Goal: Task Accomplishment & Management: Use online tool/utility

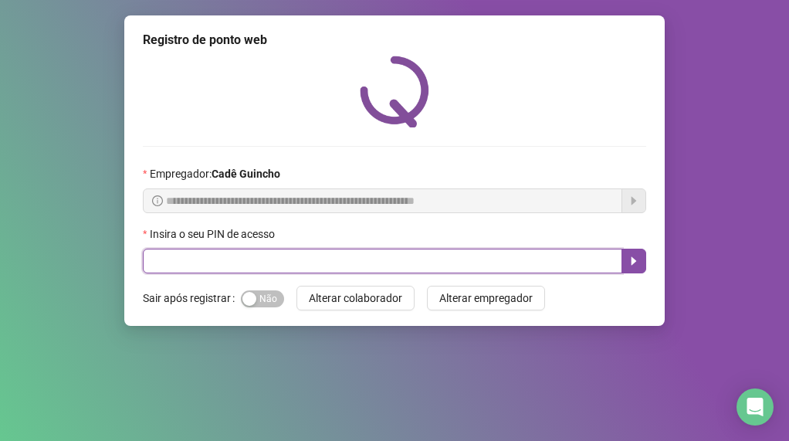
click at [271, 253] on input "text" at bounding box center [383, 261] width 480 height 25
type input "*****"
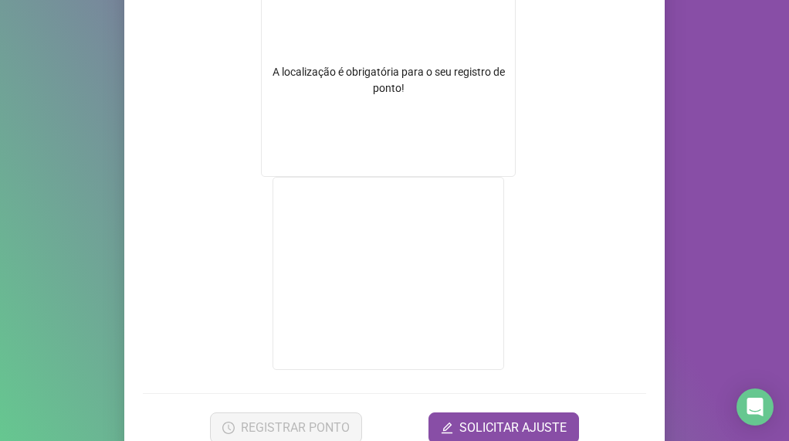
scroll to position [232, 0]
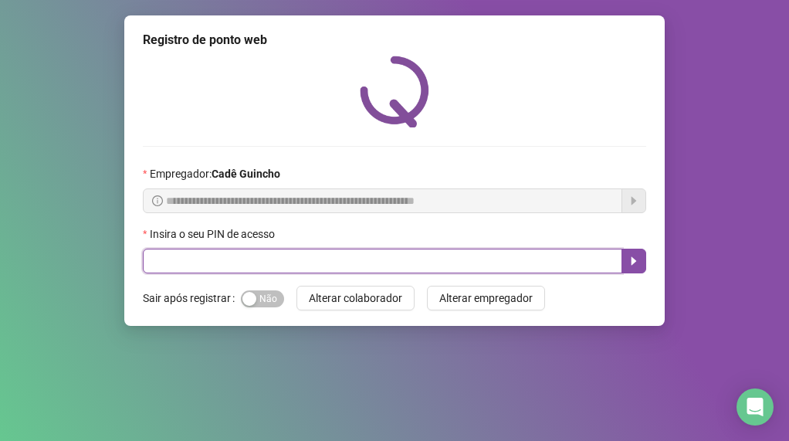
click at [233, 262] on input "text" at bounding box center [383, 261] width 480 height 25
type input "*****"
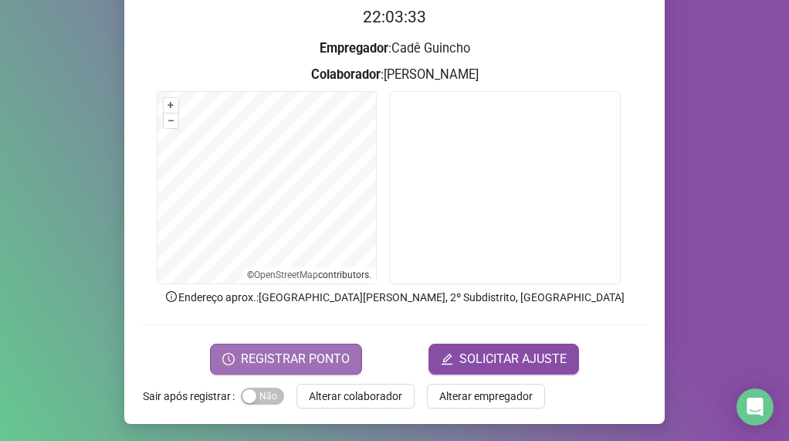
scroll to position [162, 0]
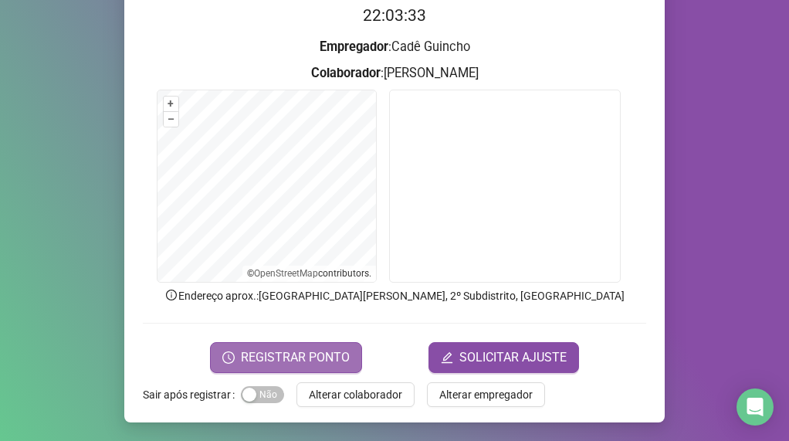
click at [273, 365] on span "REGISTRAR PONTO" at bounding box center [295, 357] width 109 height 19
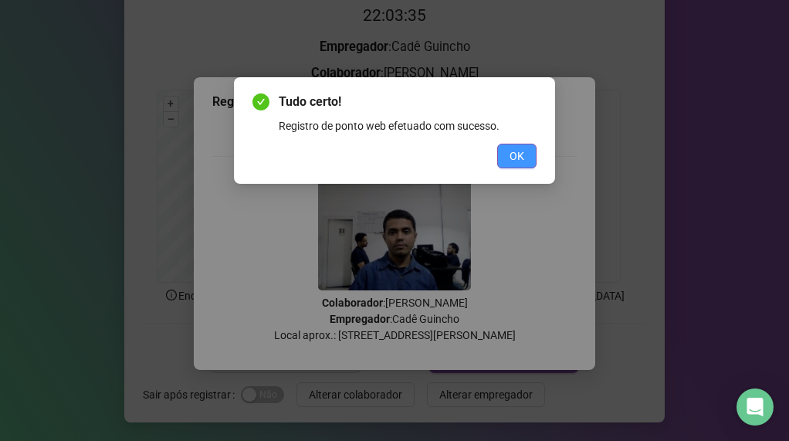
click at [524, 156] on button "OK" at bounding box center [516, 156] width 39 height 25
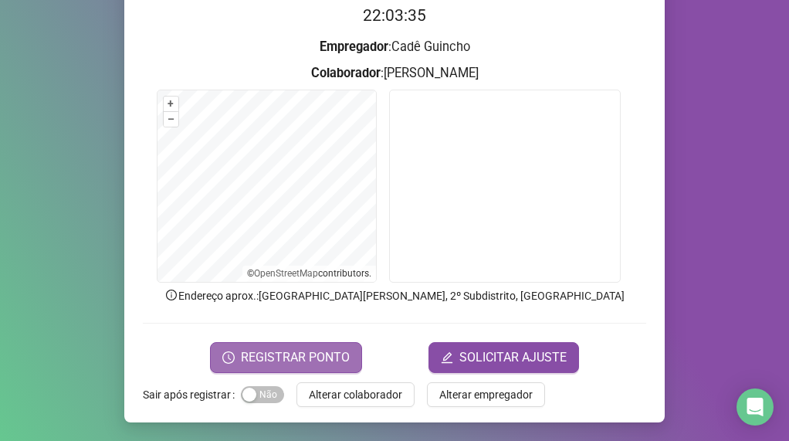
click at [276, 358] on span "REGISTRAR PONTO" at bounding box center [295, 357] width 109 height 19
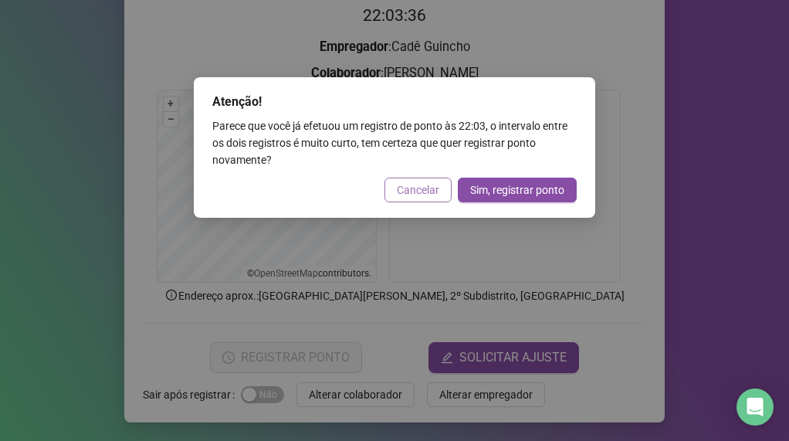
click at [434, 188] on span "Cancelar" at bounding box center [418, 190] width 42 height 17
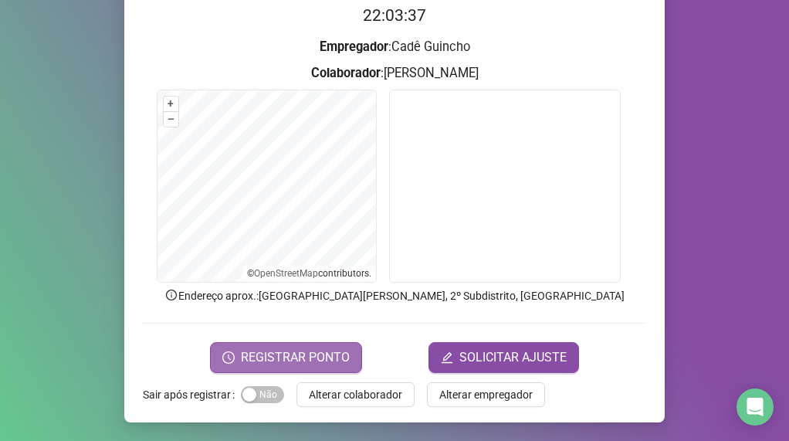
click at [277, 368] on button "REGISTRAR PONTO" at bounding box center [286, 357] width 152 height 31
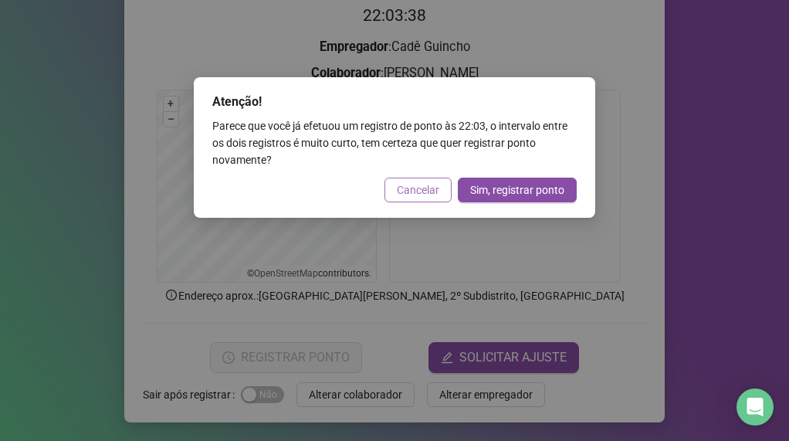
click at [407, 185] on span "Cancelar" at bounding box center [418, 190] width 42 height 17
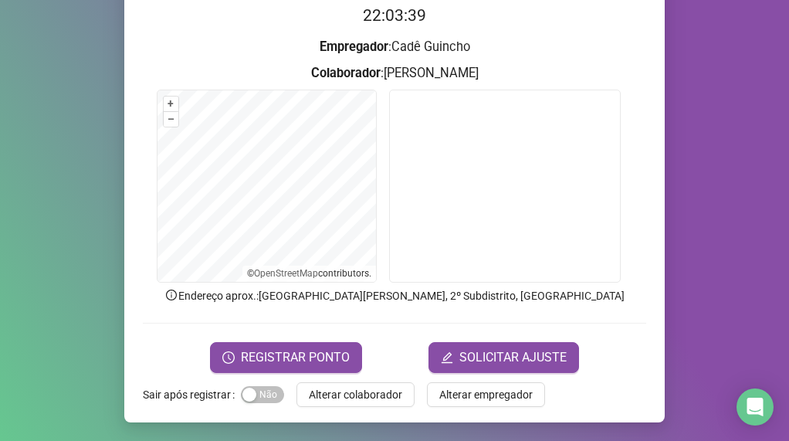
drag, startPoint x: 287, startPoint y: 358, endPoint x: 326, endPoint y: 314, distance: 58.6
click at [287, 358] on span "REGISTRAR PONTO" at bounding box center [295, 357] width 109 height 19
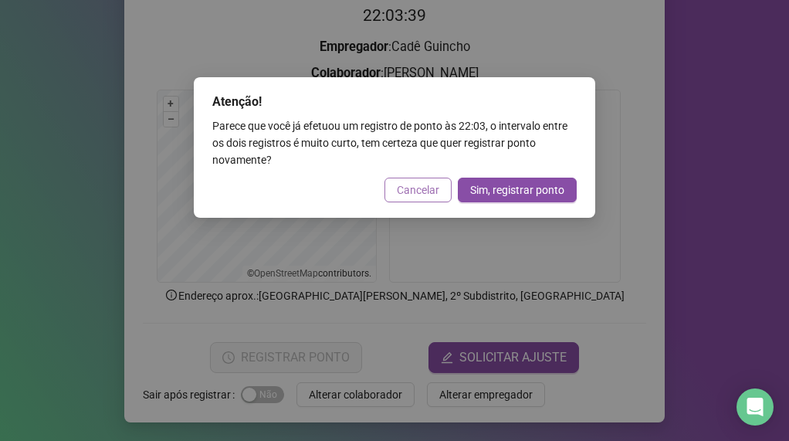
click at [427, 187] on span "Cancelar" at bounding box center [418, 190] width 42 height 17
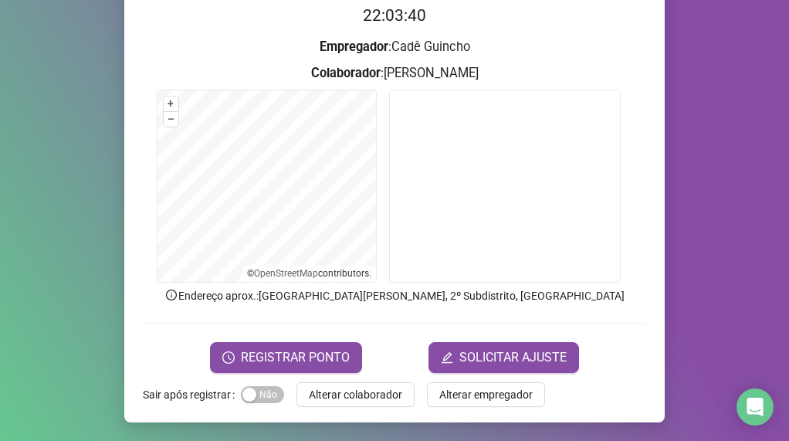
drag, startPoint x: 251, startPoint y: 360, endPoint x: 300, endPoint y: 325, distance: 59.8
click at [251, 359] on span "REGISTRAR PONTO" at bounding box center [295, 357] width 109 height 19
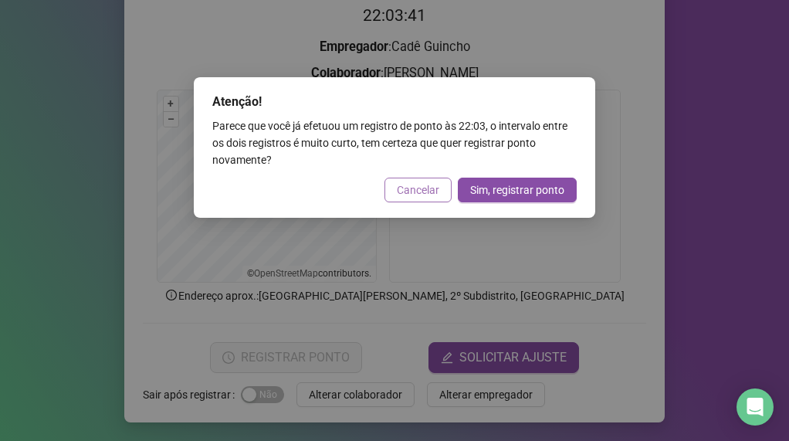
click at [412, 191] on span "Cancelar" at bounding box center [418, 190] width 42 height 17
